Goal: Navigation & Orientation: Find specific page/section

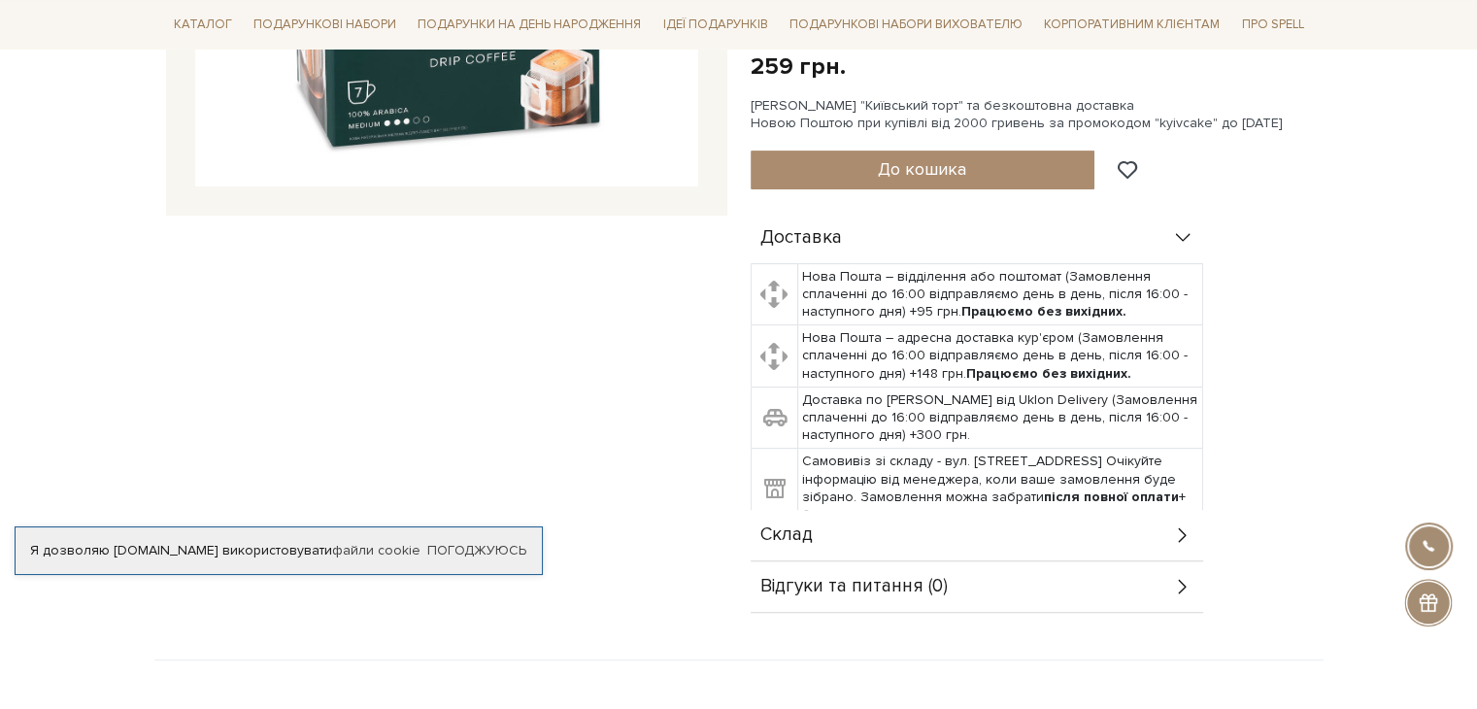
scroll to position [777, 0]
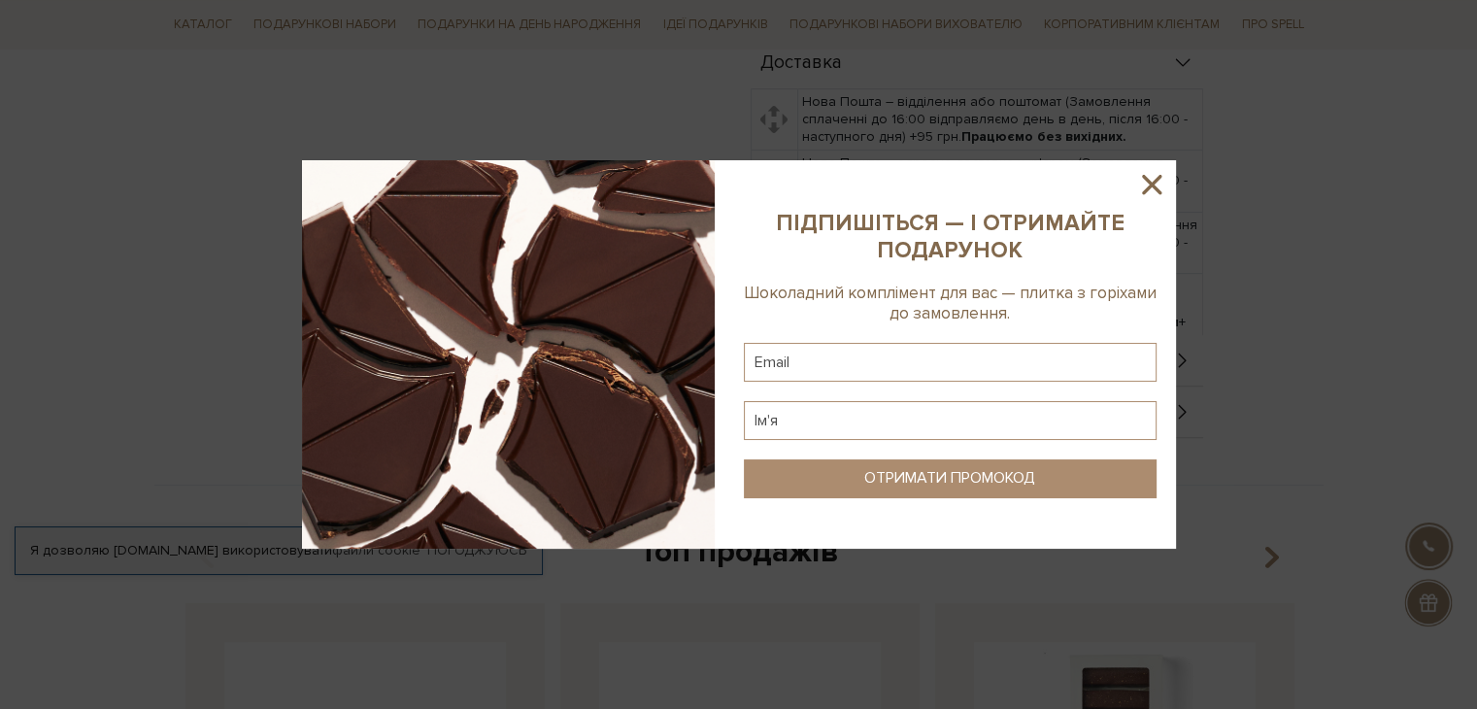
click at [1155, 180] on icon at bounding box center [1151, 184] width 19 height 19
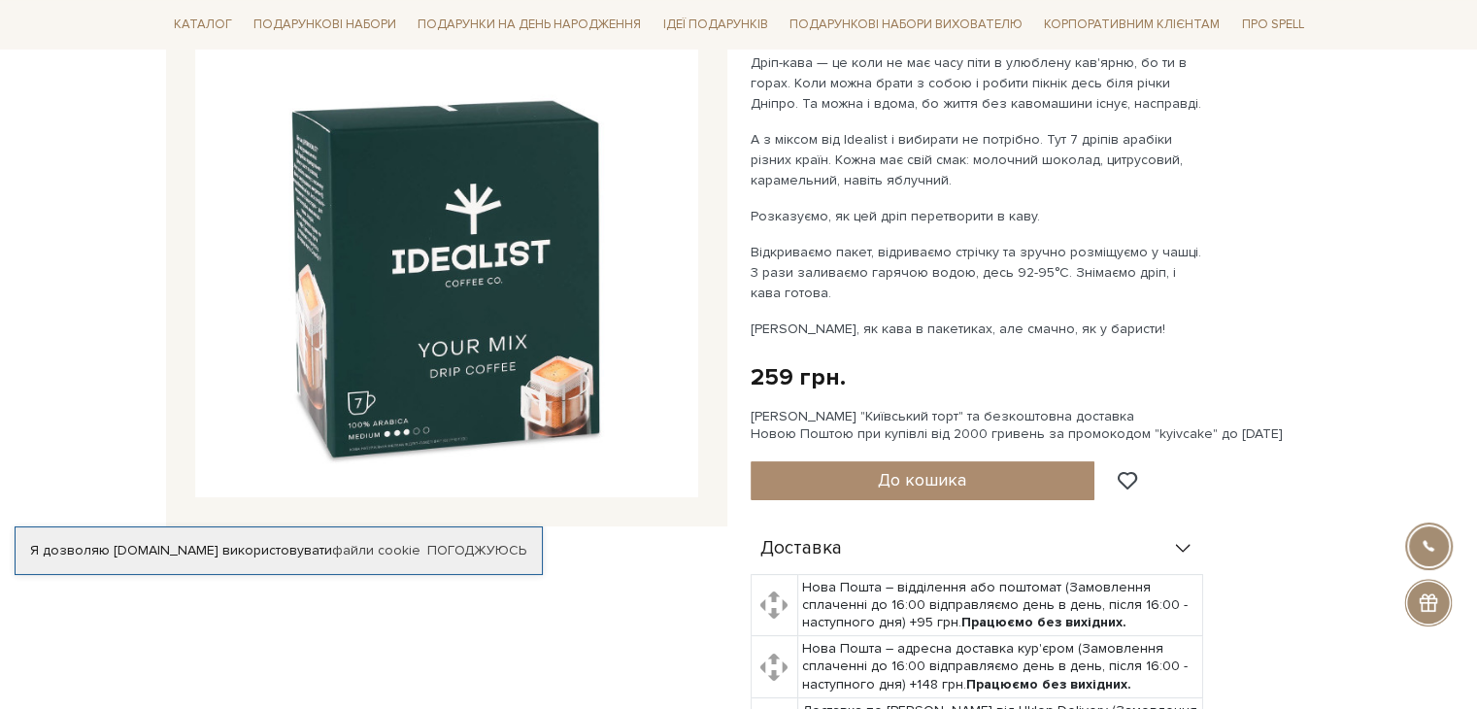
scroll to position [194, 0]
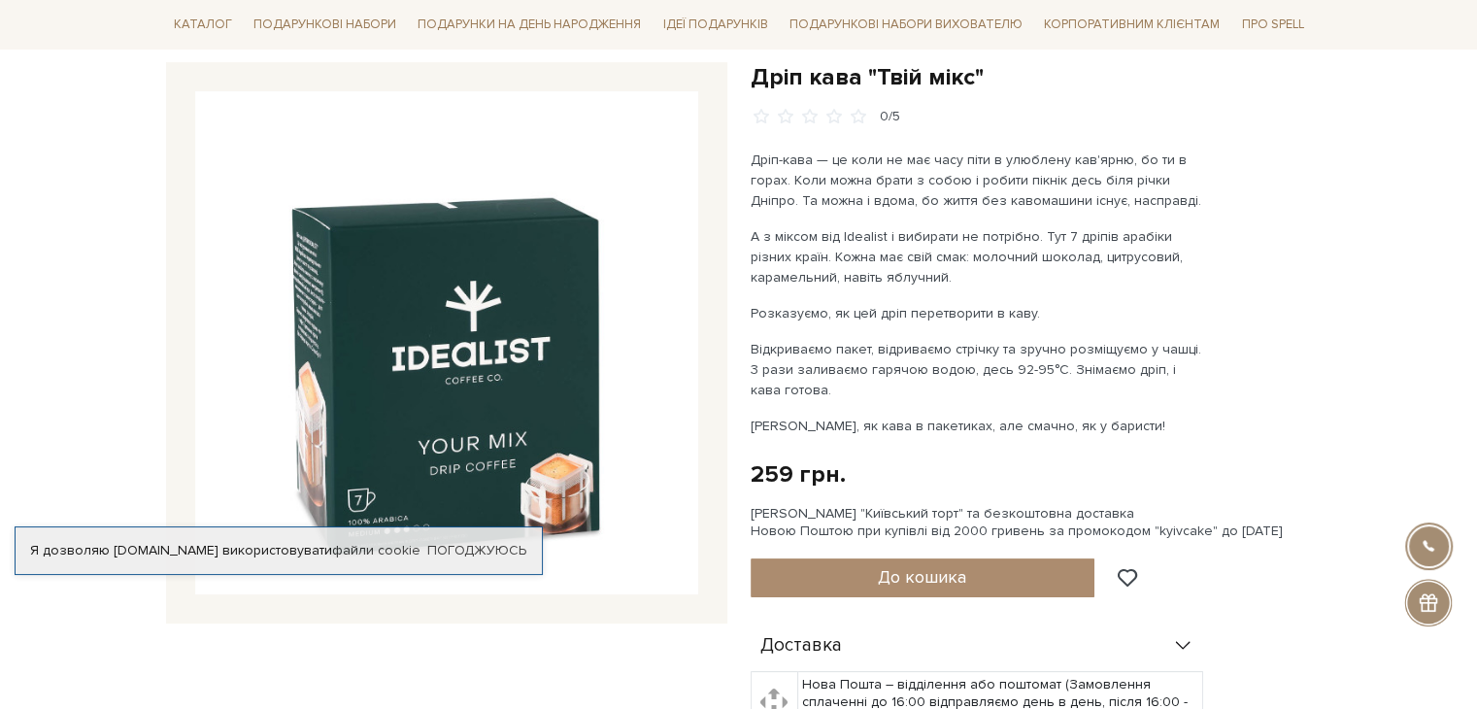
click at [487, 362] on img at bounding box center [446, 342] width 503 height 503
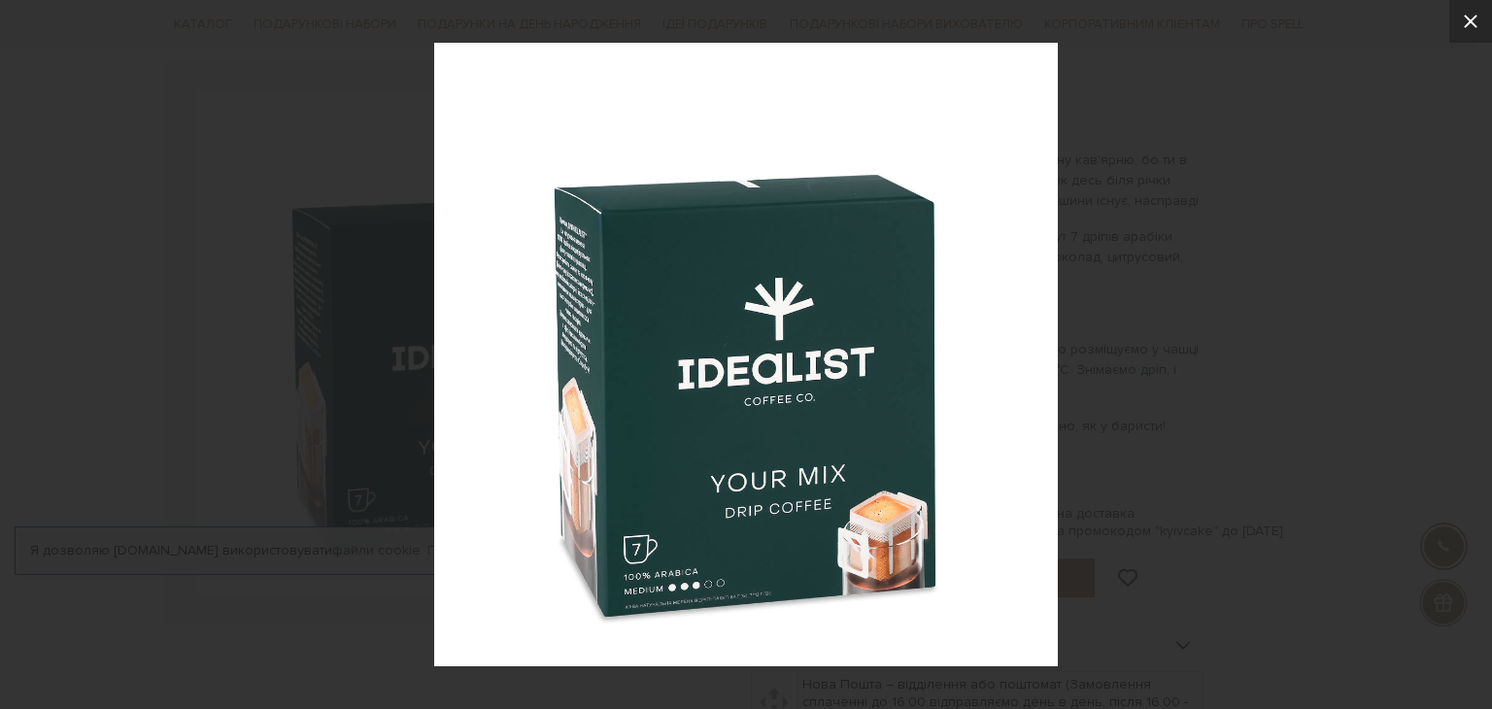
click at [1473, 20] on icon at bounding box center [1470, 21] width 23 height 23
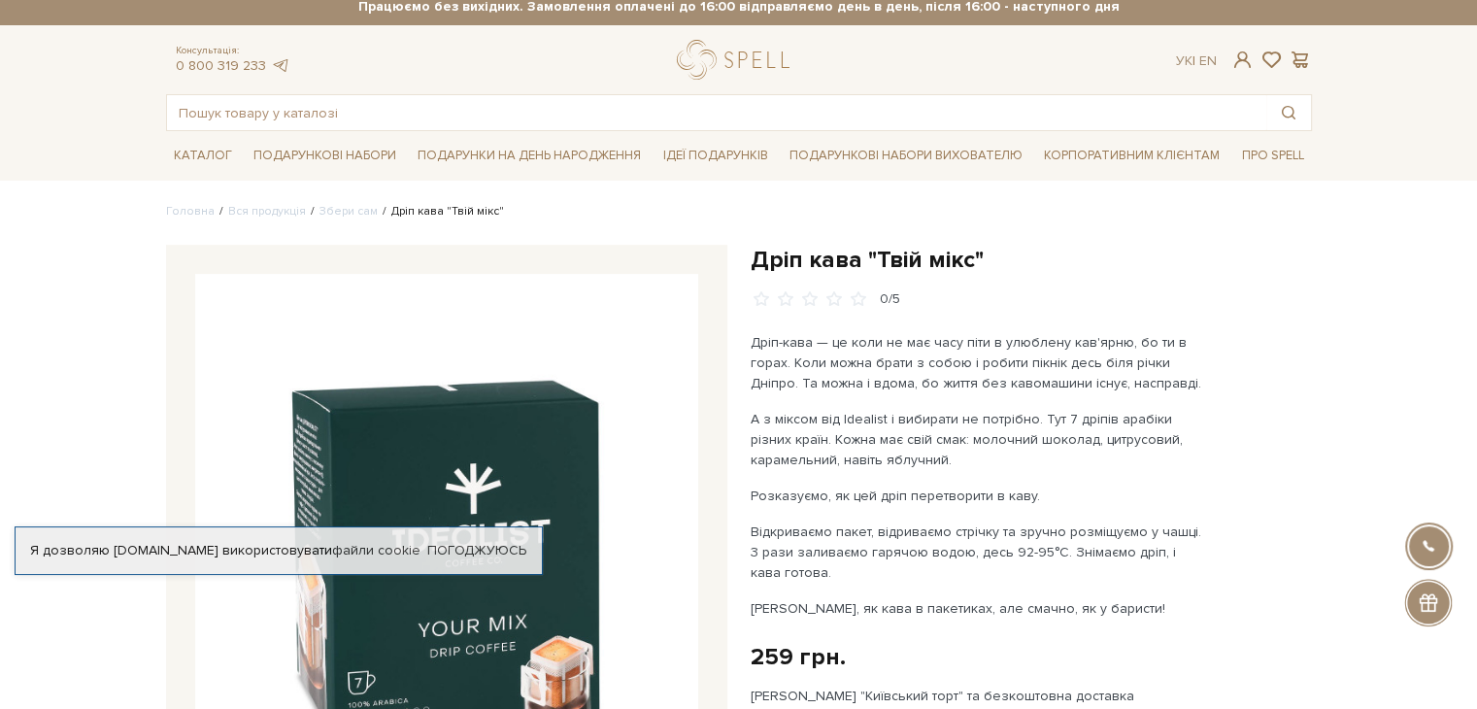
scroll to position [0, 0]
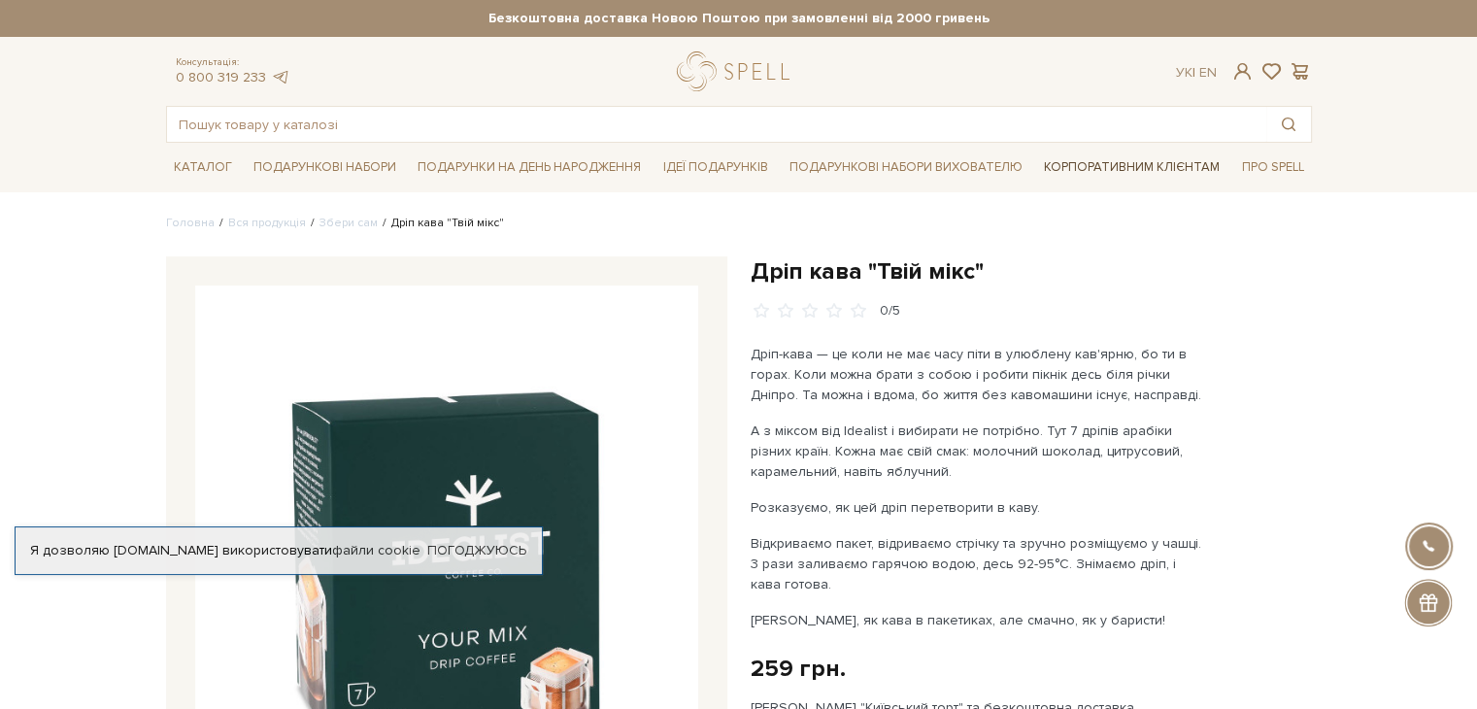
click at [1154, 164] on link "Корпоративним клієнтам" at bounding box center [1131, 167] width 191 height 33
